Goal: Navigation & Orientation: Find specific page/section

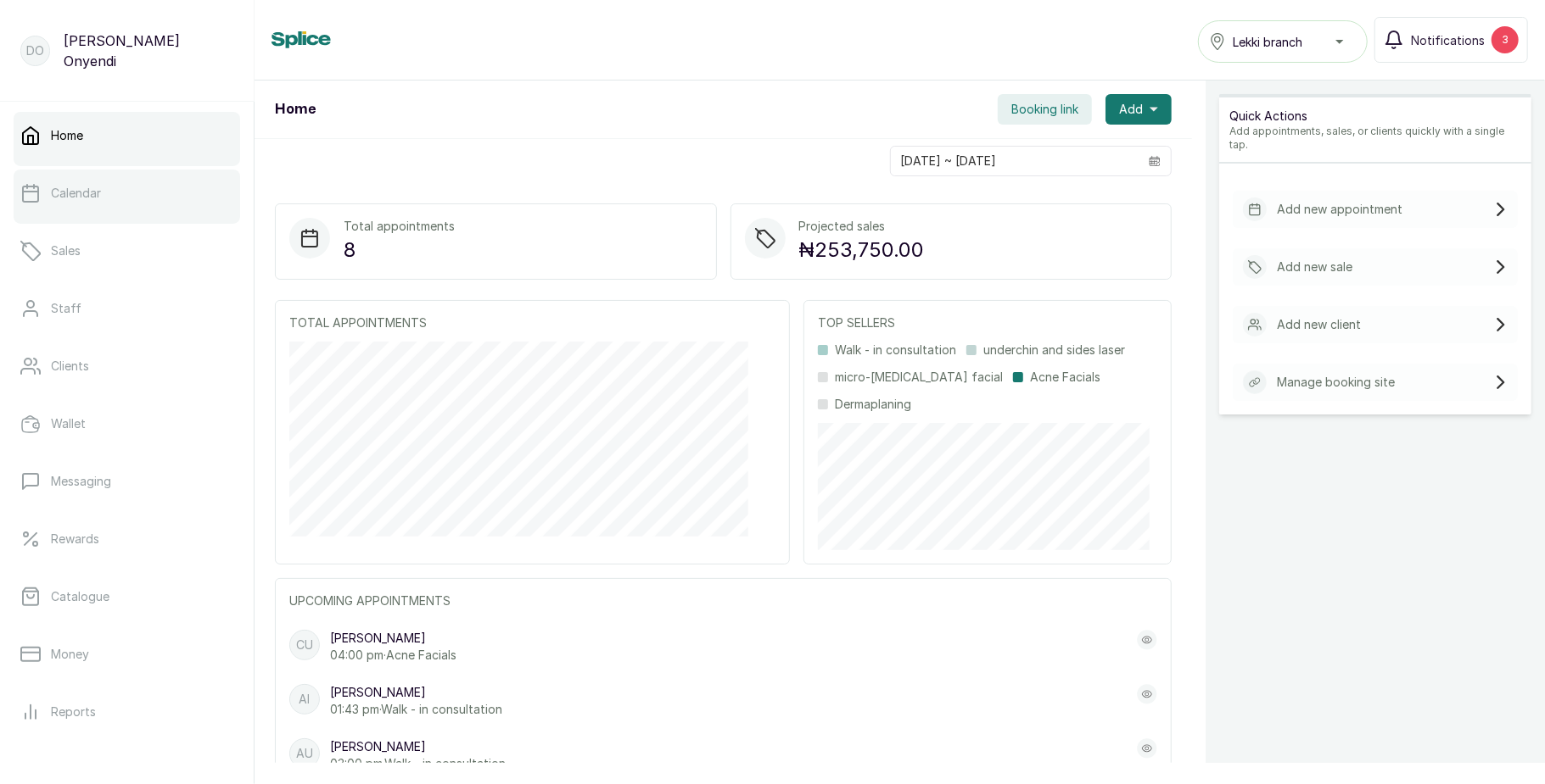
click at [139, 195] on link "Calendar" at bounding box center [127, 193] width 226 height 47
